Goal: Task Accomplishment & Management: Manage account settings

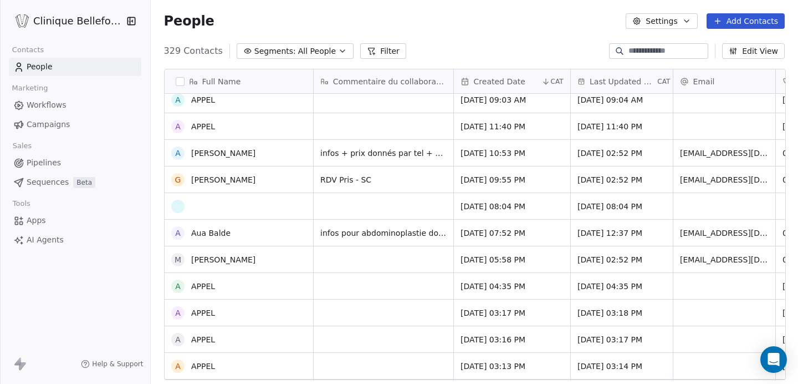
scroll to position [915, 0]
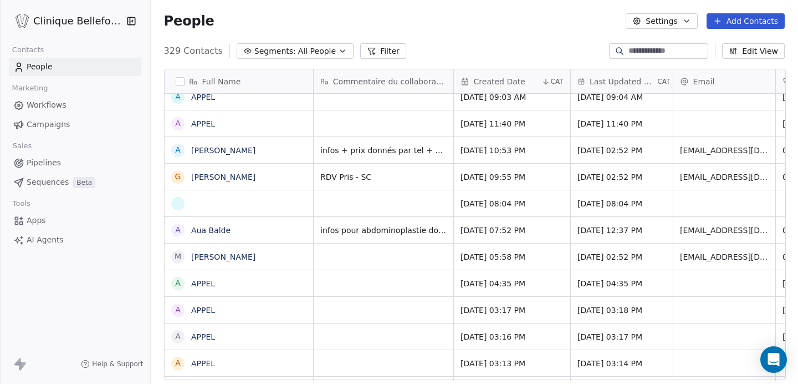
click at [348, 252] on div "grid" at bounding box center [384, 256] width 140 height 26
click at [346, 259] on div "grid" at bounding box center [384, 256] width 140 height 26
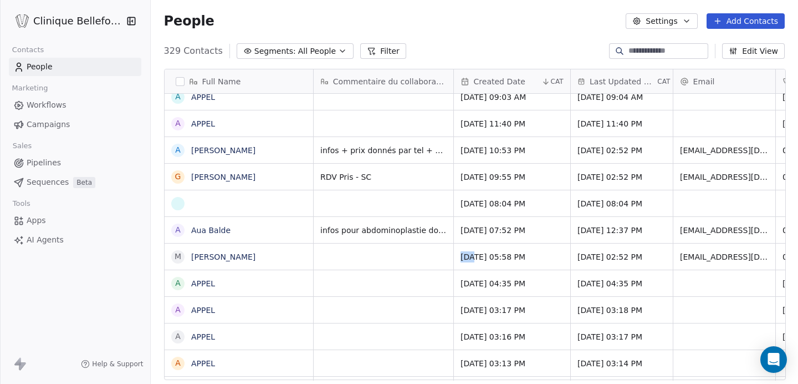
click at [346, 259] on div "grid" at bounding box center [384, 256] width 140 height 26
click at [371, 261] on div "grid" at bounding box center [384, 256] width 140 height 26
click at [400, 261] on div "grid" at bounding box center [384, 256] width 140 height 26
click at [377, 286] on div "grid" at bounding box center [384, 283] width 140 height 26
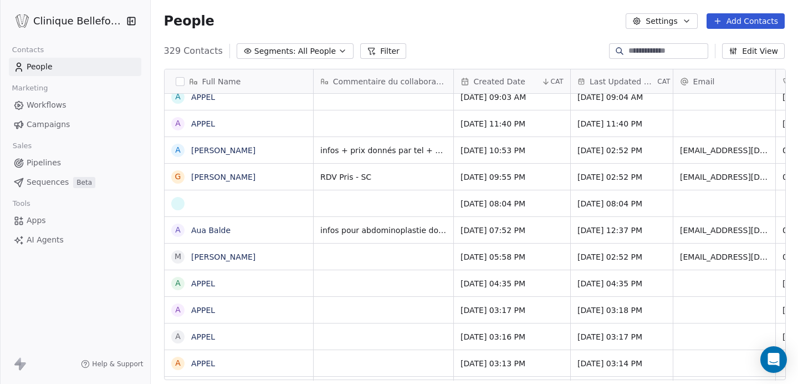
scroll to position [0, 0]
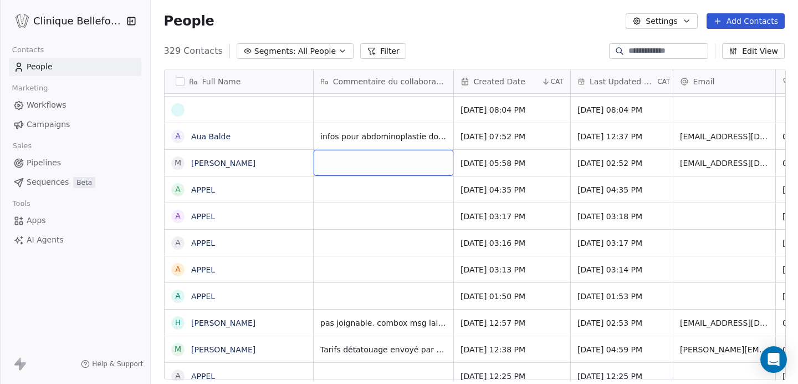
click at [317, 156] on div "grid" at bounding box center [384, 163] width 140 height 26
type textarea "**********"
click at [352, 210] on html "Clinique [PERSON_NAME] Contacts People Marketing Workflows Campaigns Sales Pipe…" at bounding box center [399, 192] width 798 height 384
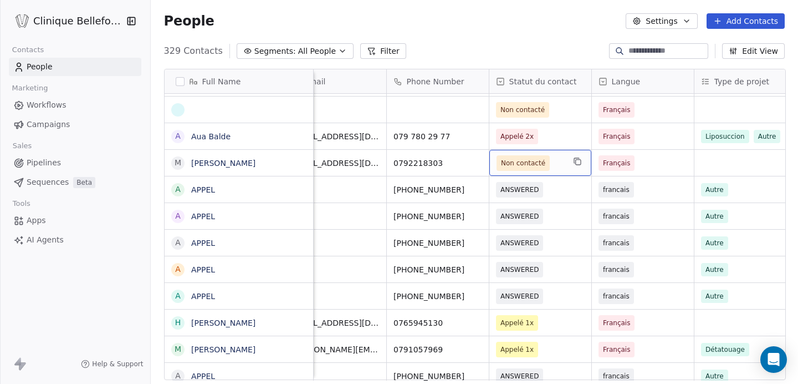
click at [558, 166] on span "Non contacté" at bounding box center [531, 163] width 68 height 16
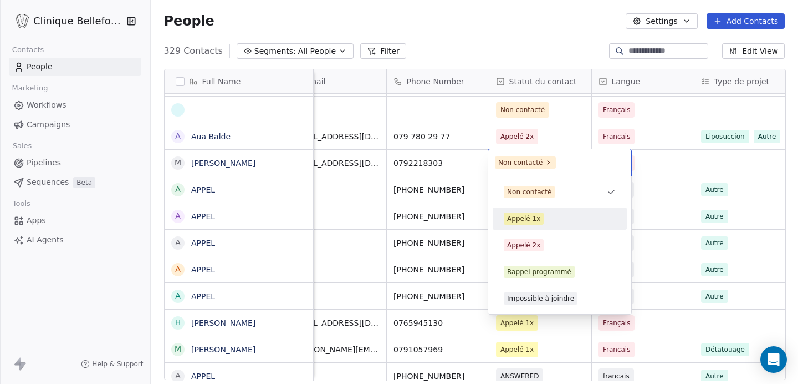
click at [525, 221] on div "Appelé 1x" at bounding box center [523, 218] width 33 height 10
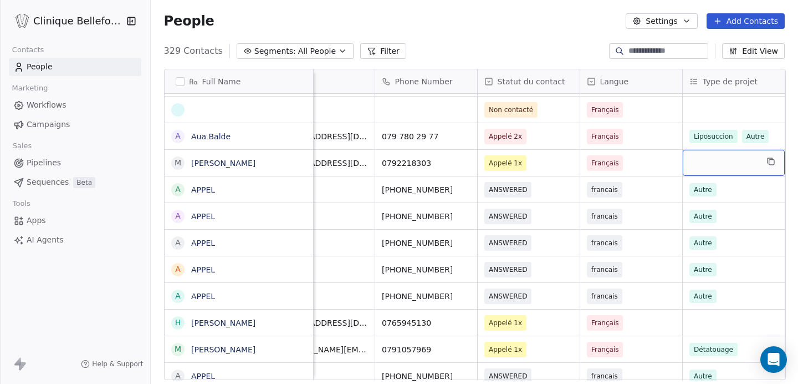
click at [737, 169] on div "grid" at bounding box center [734, 163] width 102 height 26
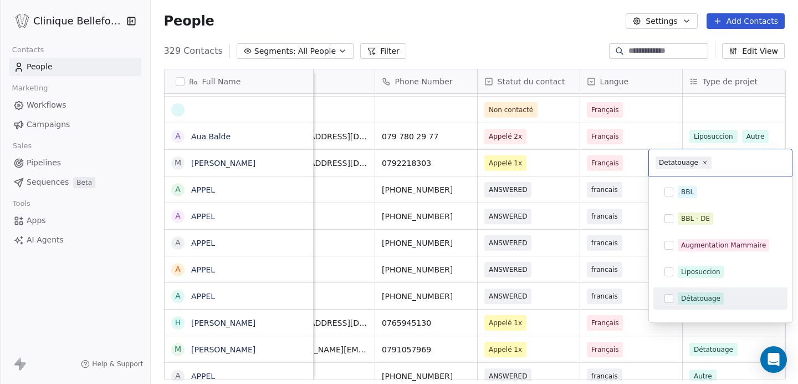
click at [692, 307] on div "Détatouage" at bounding box center [720, 298] width 125 height 18
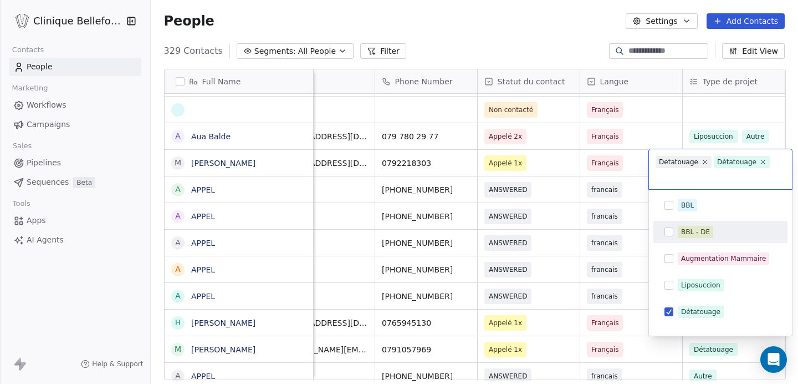
click at [592, 232] on html "Clinique [PERSON_NAME] Contacts People Marketing Workflows Campaigns Sales Pipe…" at bounding box center [399, 192] width 798 height 384
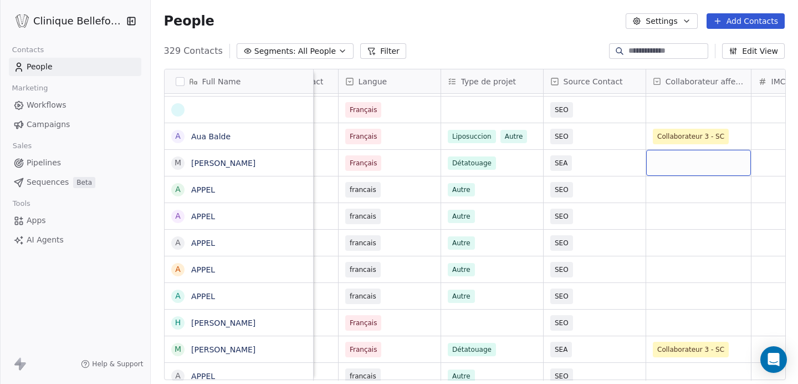
click at [674, 169] on div "grid" at bounding box center [698, 163] width 105 height 26
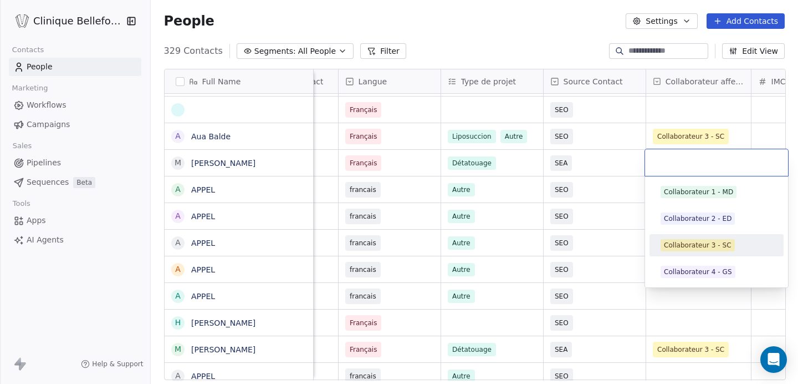
click at [686, 249] on div "Collaborateur 3 - SC" at bounding box center [698, 245] width 68 height 10
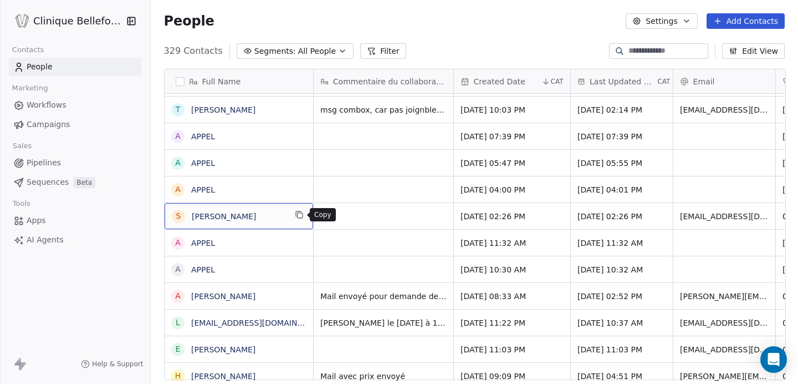
click at [296, 216] on icon "grid" at bounding box center [298, 213] width 5 height 5
